Goal: Transaction & Acquisition: Purchase product/service

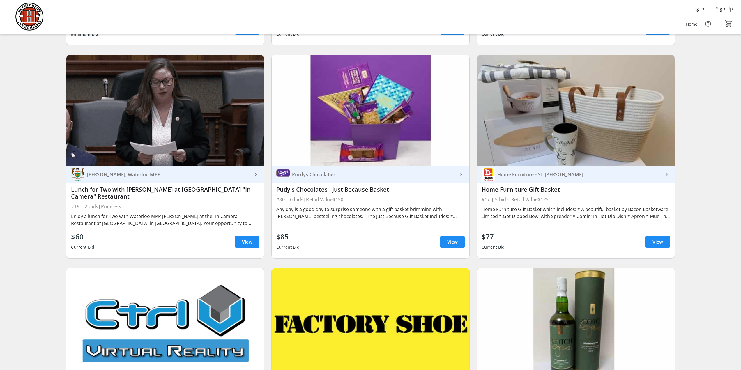
scroll to position [1397, 0]
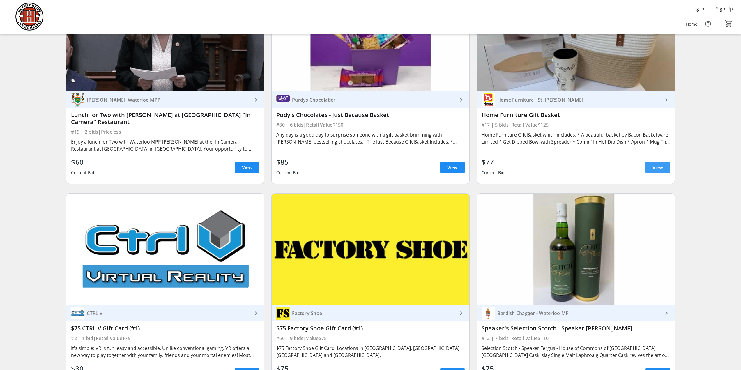
click at [656, 164] on span "View" at bounding box center [657, 167] width 10 height 7
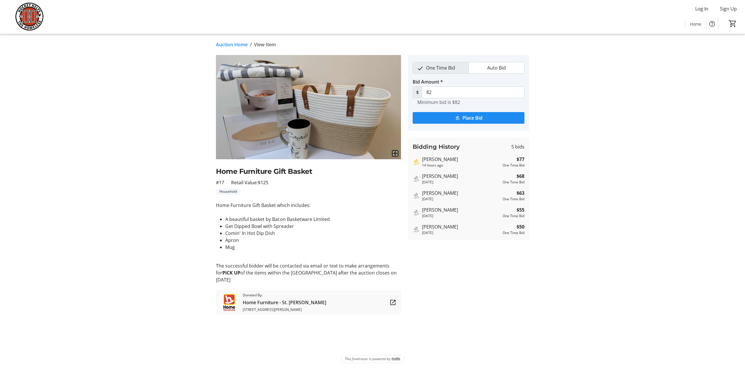
click at [233, 42] on link "Auction Home" at bounding box center [232, 44] width 32 height 7
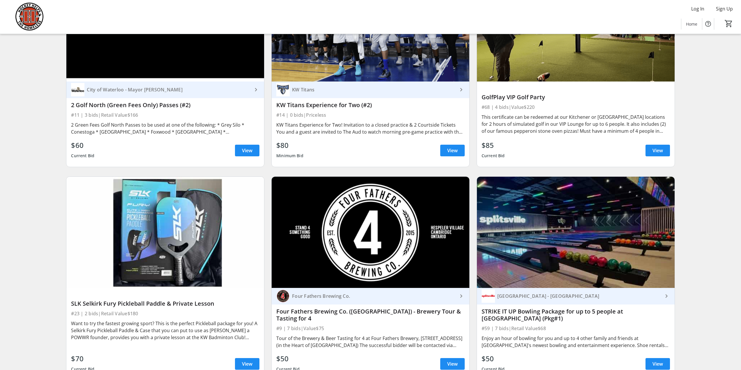
scroll to position [1891, 0]
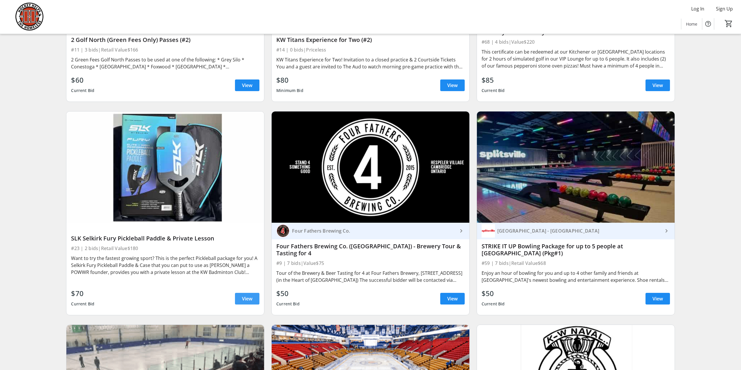
click at [246, 295] on span "View" at bounding box center [247, 298] width 10 height 7
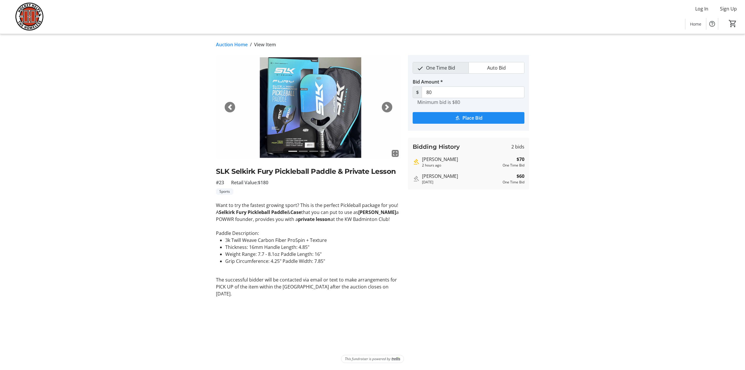
click at [235, 44] on link "Auction Home" at bounding box center [232, 44] width 32 height 7
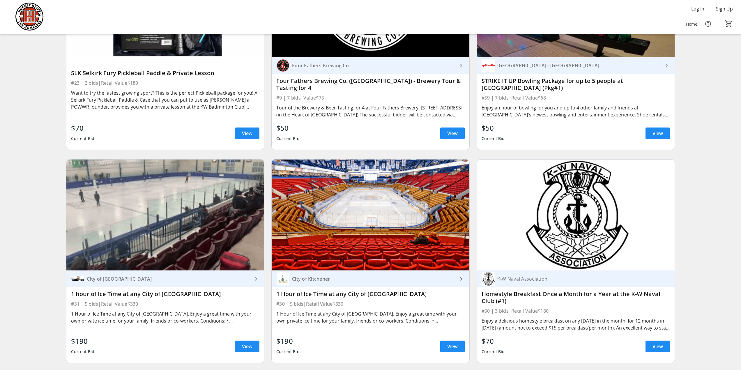
scroll to position [2066, 0]
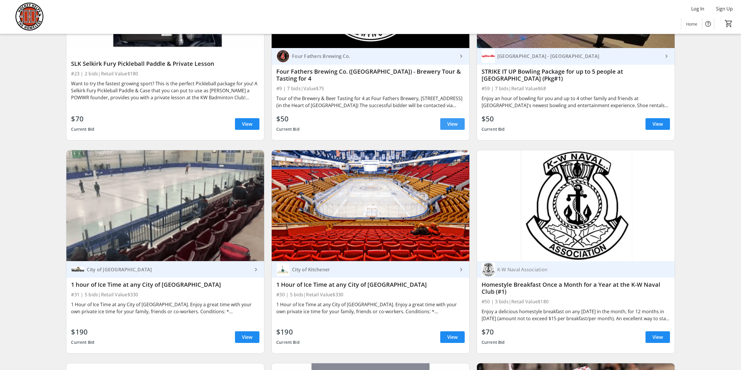
click at [458, 118] on span at bounding box center [452, 124] width 24 height 14
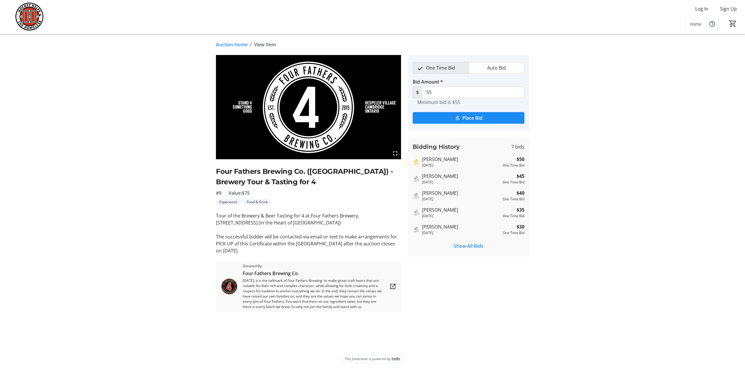
click at [235, 45] on link "Auction Home" at bounding box center [232, 44] width 32 height 7
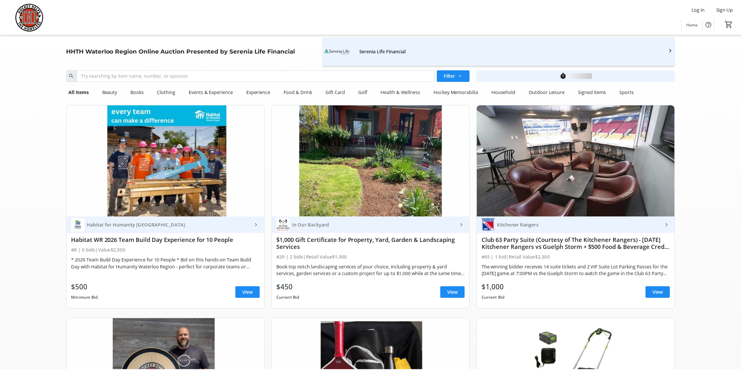
scroll to position [2066, 0]
